Goal: Transaction & Acquisition: Subscribe to service/newsletter

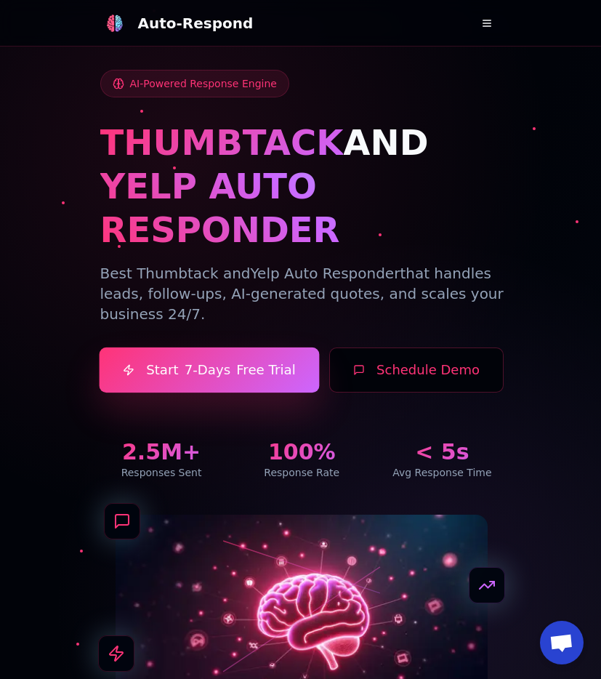
click at [181, 348] on link "Start 7-Days Free Trial" at bounding box center [209, 371] width 220 height 46
click at [199, 360] on span "7-Days" at bounding box center [207, 370] width 47 height 20
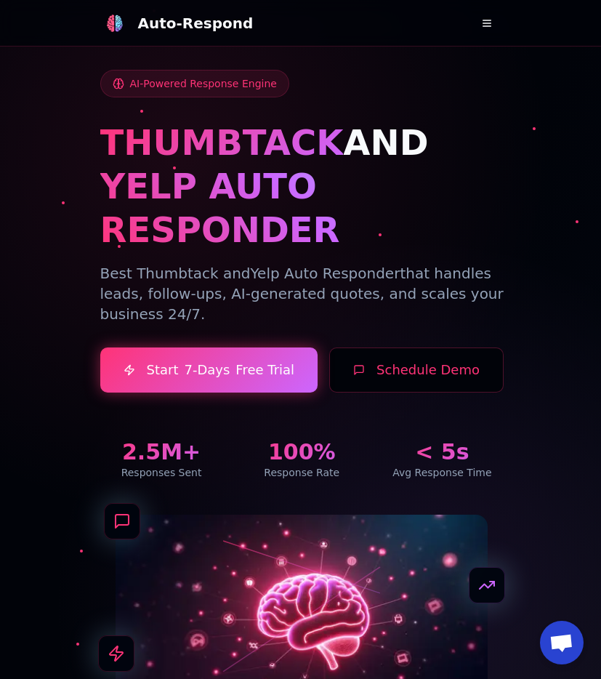
click at [453, 81] on div "AI-Powered Response Engine THUMBTACK AND YELP AUTO RESPONDER Best Thumbtack and…" at bounding box center [302, 275] width 404 height 410
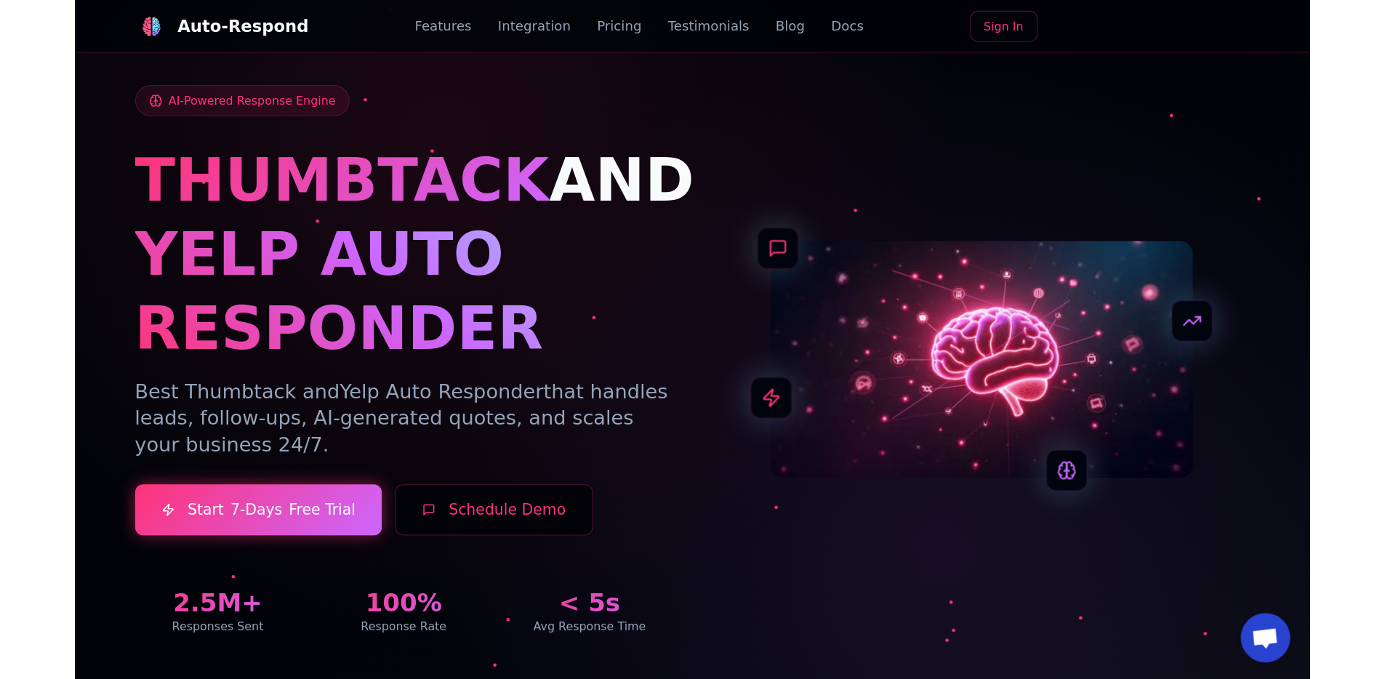
scroll to position [1, 0]
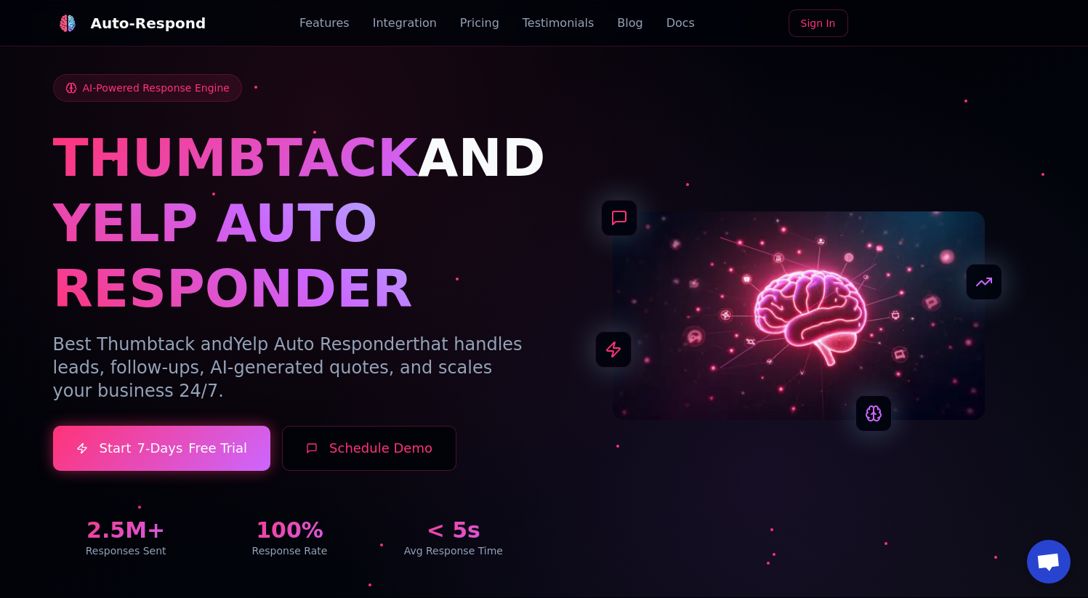
click at [460, 170] on span "AND" at bounding box center [482, 157] width 128 height 61
